Goal: Obtain resource: Download file/media

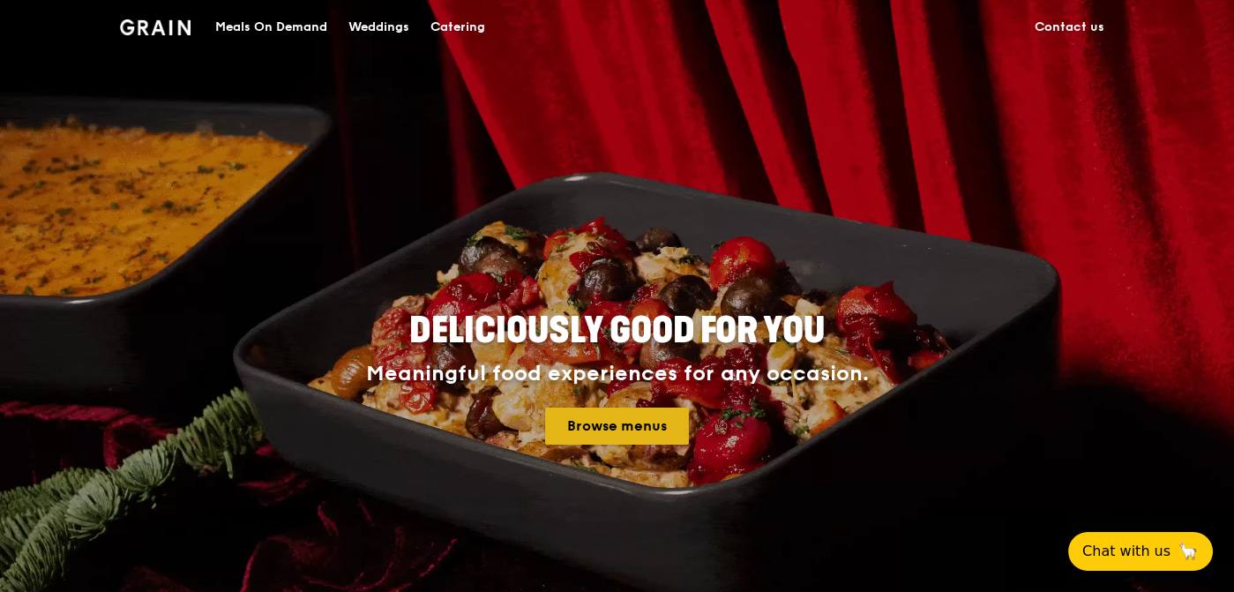
click at [614, 423] on link "Browse menus" at bounding box center [617, 425] width 144 height 37
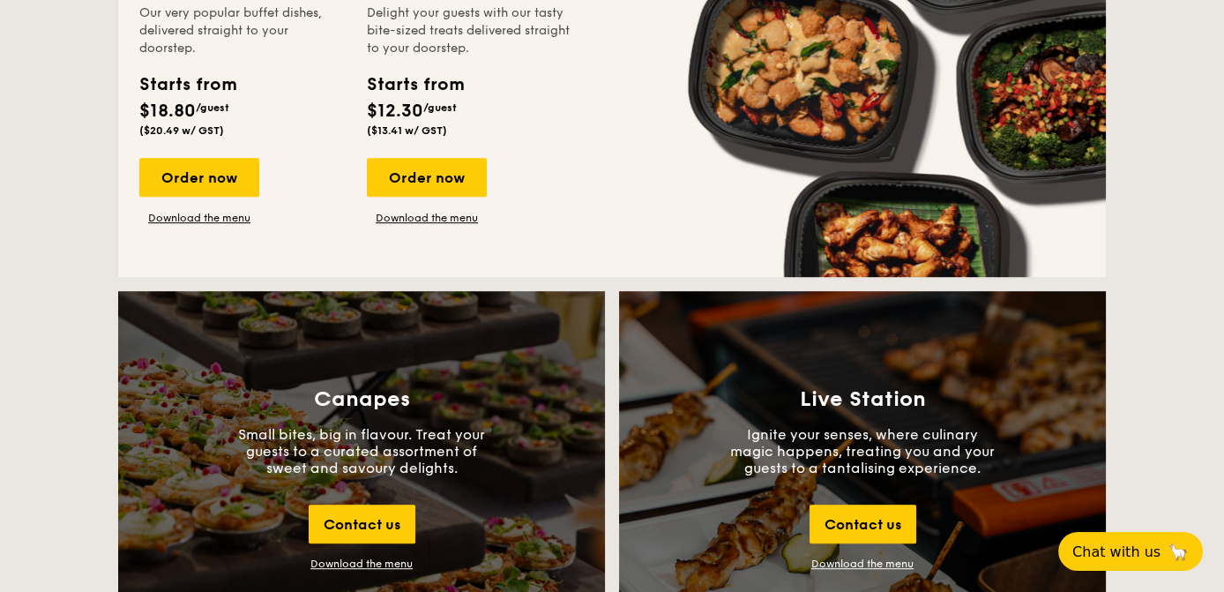
scroll to position [1498, 0]
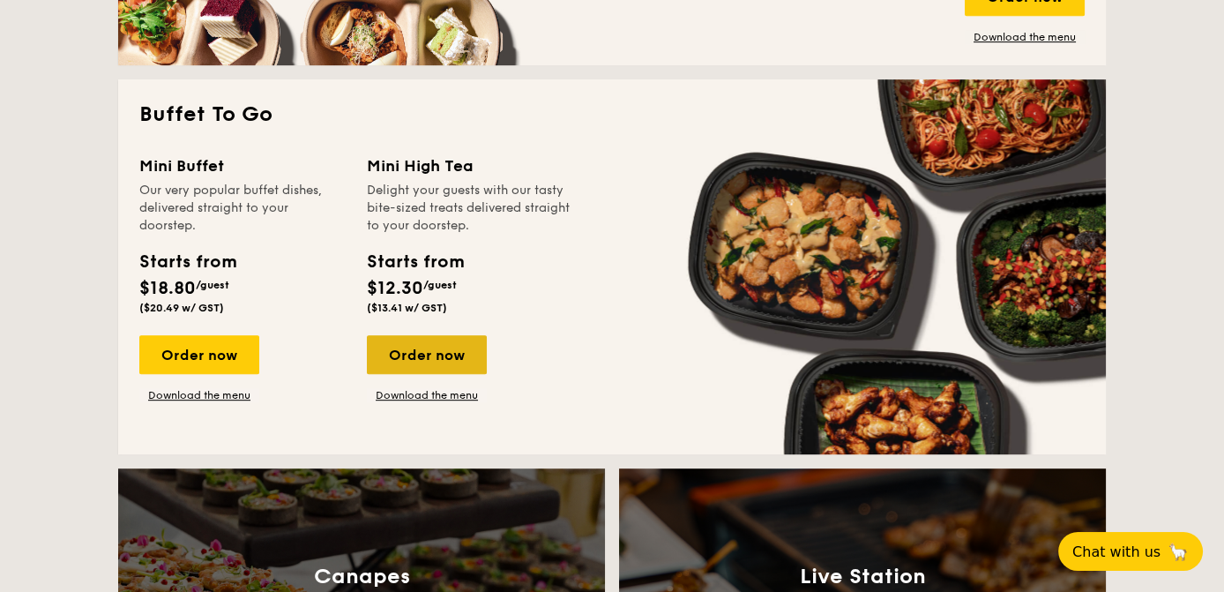
click at [447, 361] on div "Order now" at bounding box center [427, 354] width 120 height 39
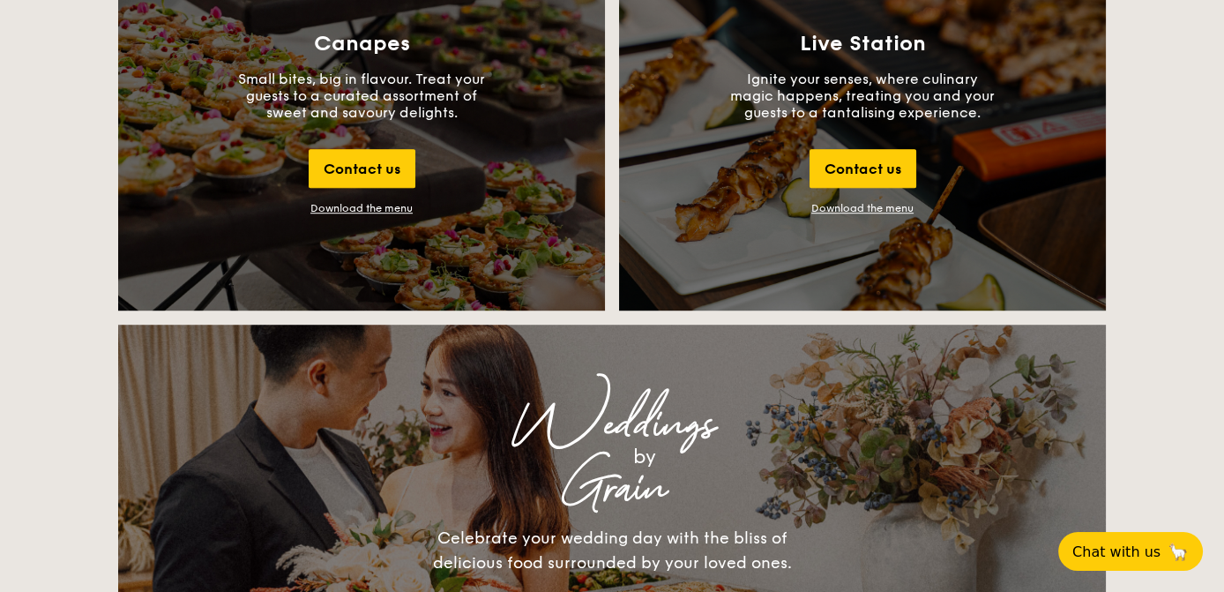
scroll to position [2116, 0]
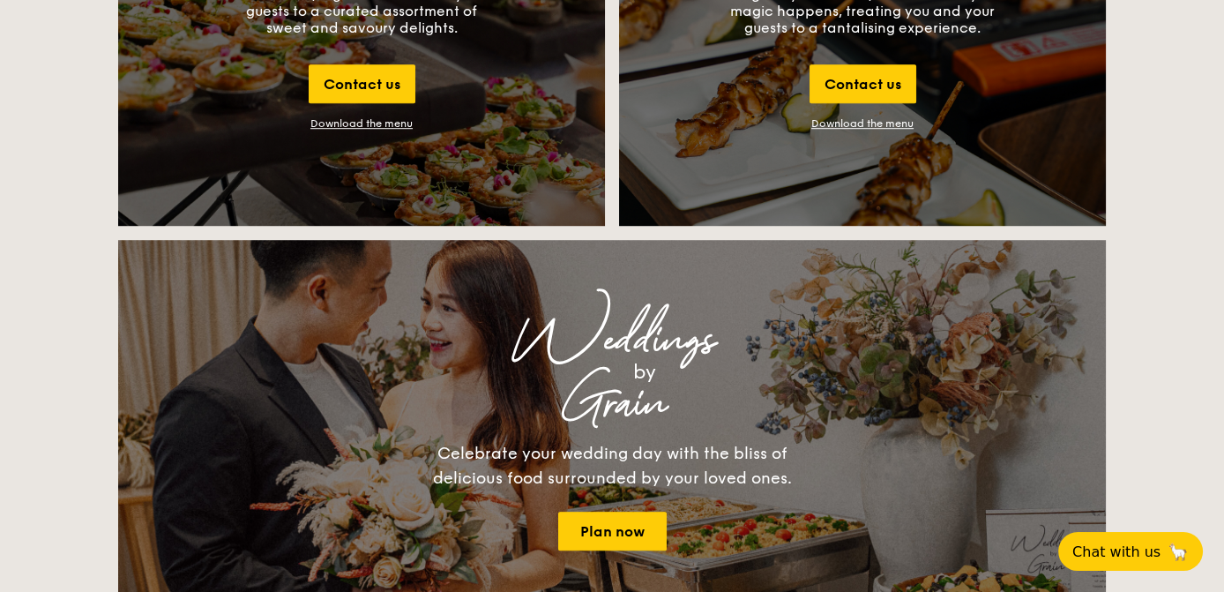
click at [376, 122] on div "Download the menu" at bounding box center [361, 123] width 102 height 12
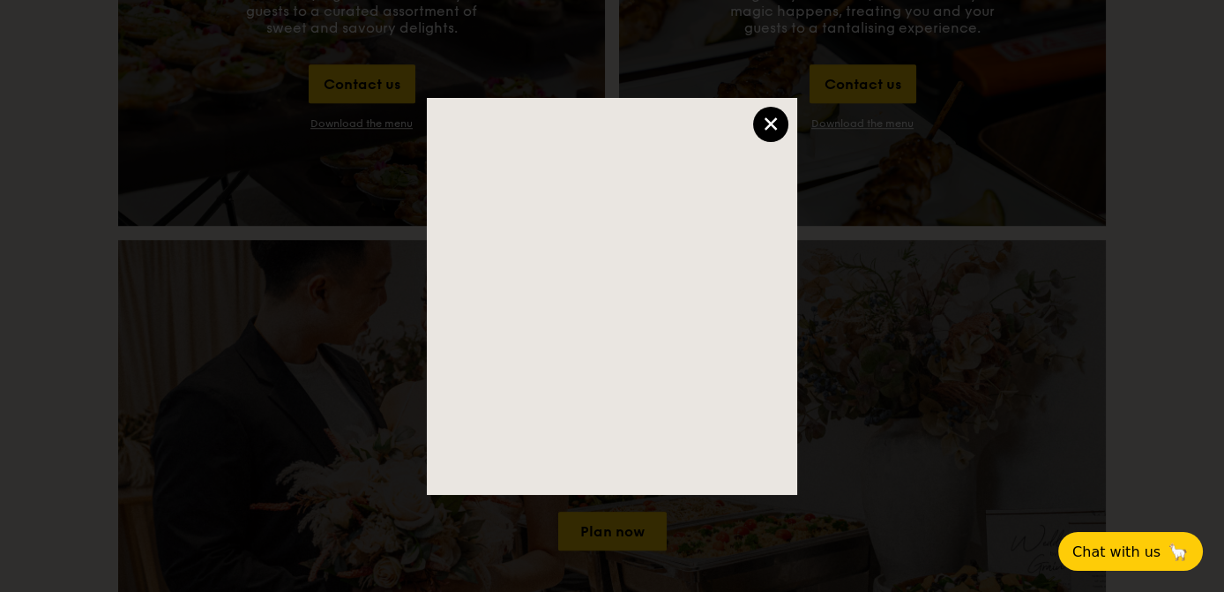
click at [774, 116] on div "×" at bounding box center [770, 124] width 35 height 35
